Goal: Transaction & Acquisition: Subscribe to service/newsletter

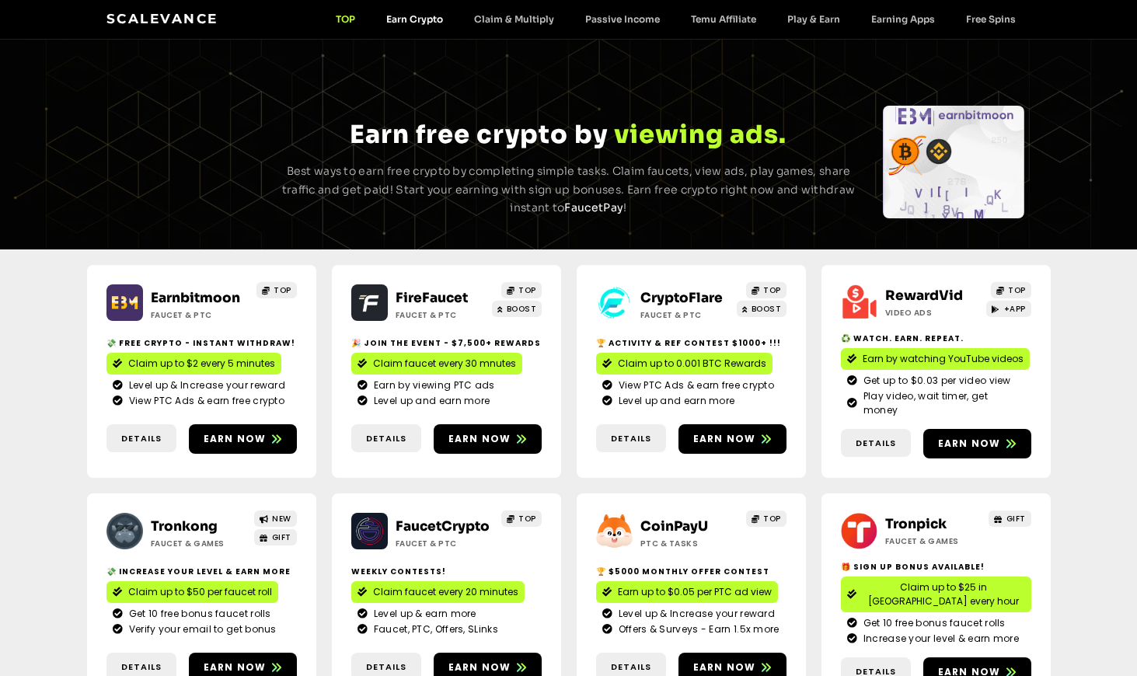
click at [414, 15] on link "Earn Crypto" at bounding box center [415, 19] width 88 height 12
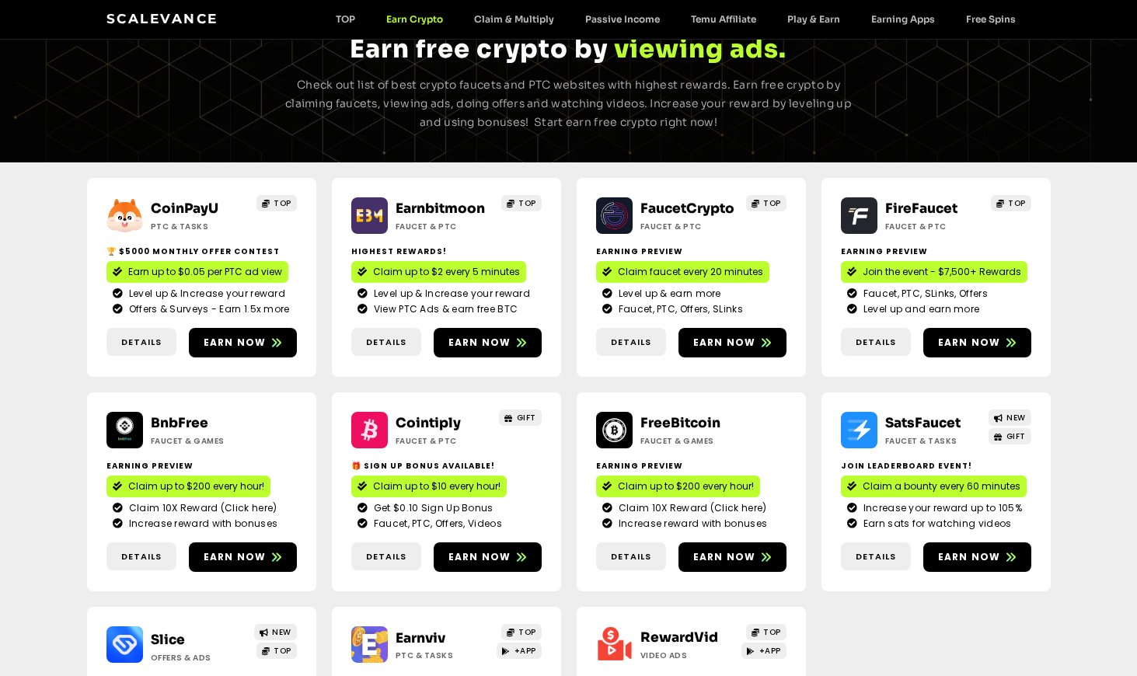
scroll to position [78, 0]
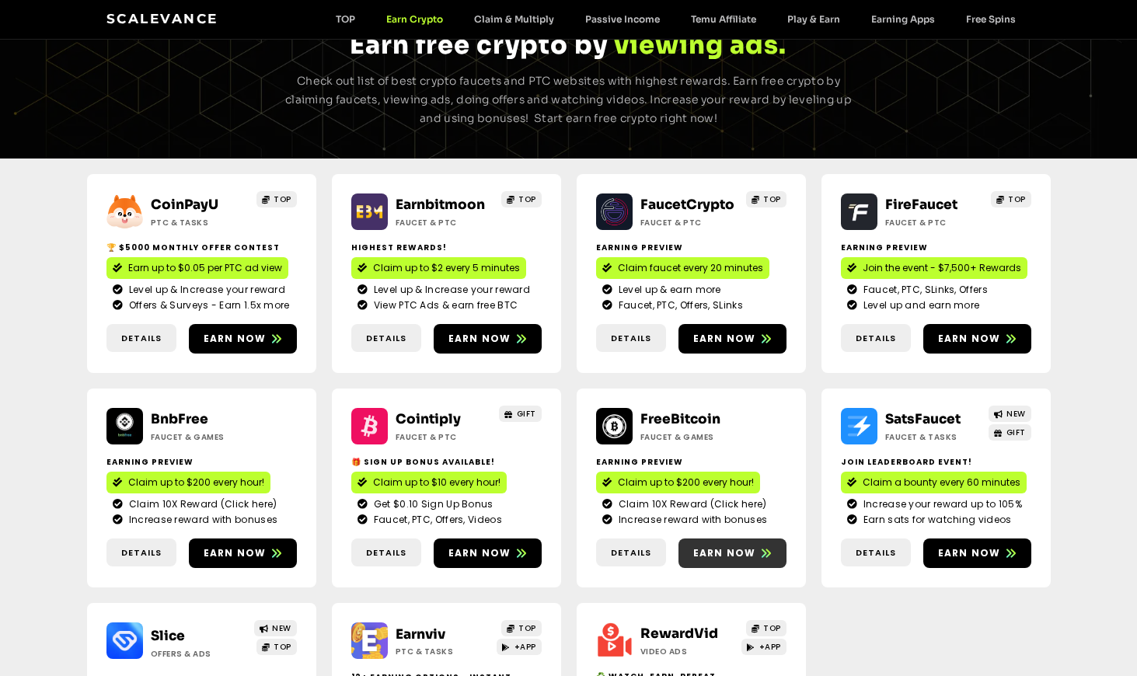
click at [721, 552] on span "Earn now" at bounding box center [724, 553] width 63 height 14
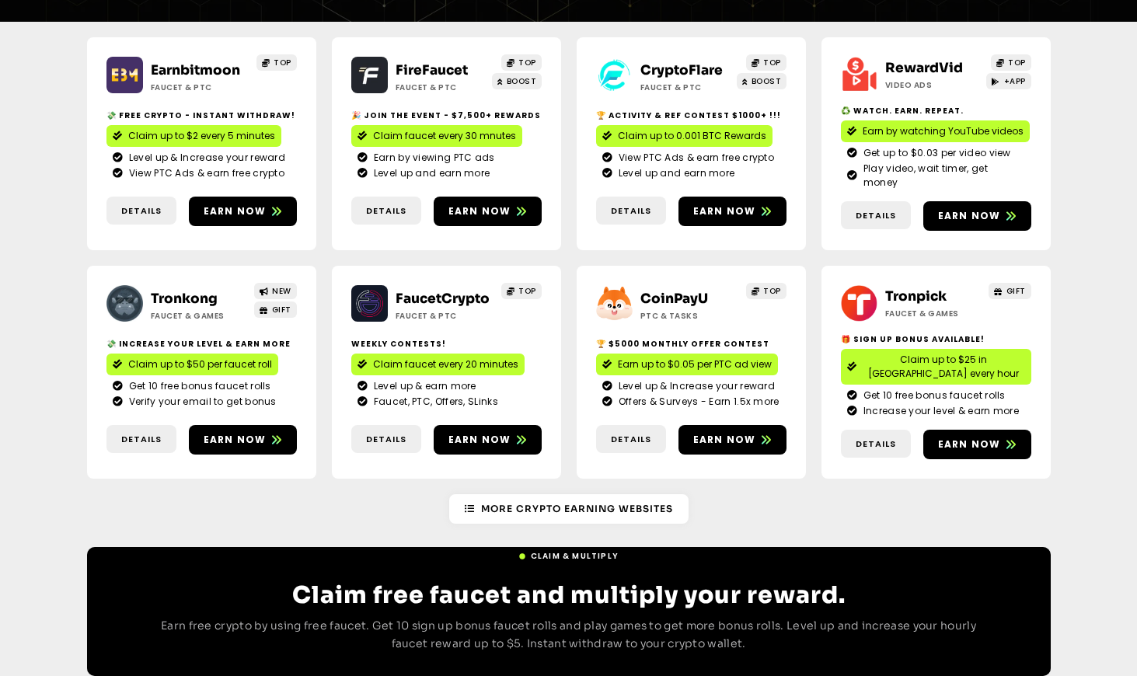
scroll to position [233, 0]
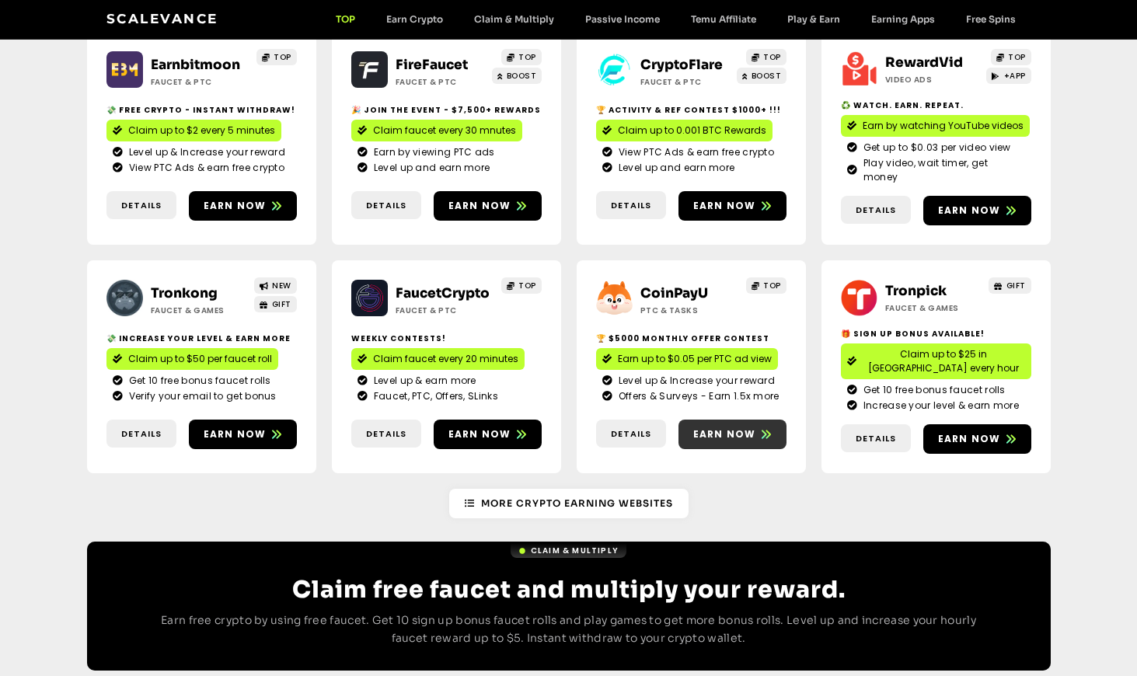
click at [737, 428] on span "Earn now" at bounding box center [724, 435] width 63 height 14
